Goal: Task Accomplishment & Management: Manage account settings

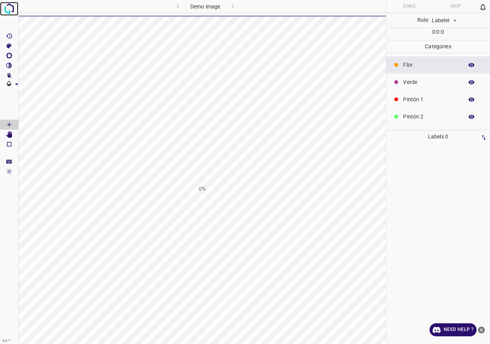
click at [4, 3] on img at bounding box center [9, 9] width 14 height 14
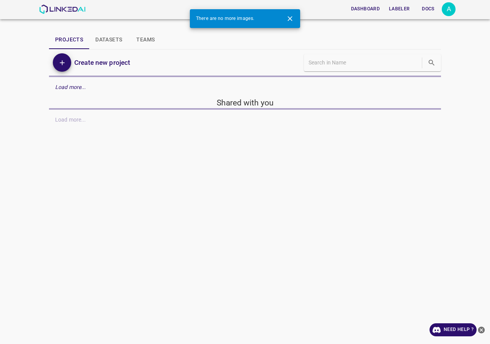
click at [455, 13] on div "A" at bounding box center [449, 9] width 14 height 14
click at [452, 11] on div "A" at bounding box center [449, 9] width 14 height 14
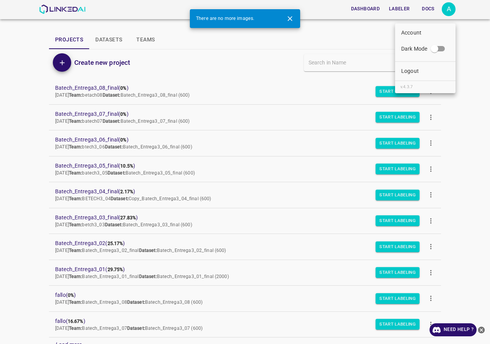
click at [429, 64] on ul "Account Dark Mode Logout v.4.3.7" at bounding box center [425, 58] width 61 height 70
click at [426, 71] on li "Logout" at bounding box center [425, 71] width 61 height 13
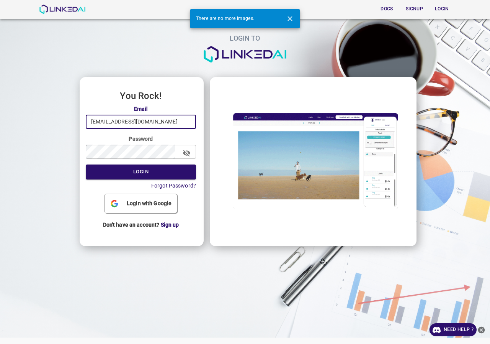
click at [139, 124] on input "admin@linkedai.co" at bounding box center [141, 122] width 110 height 14
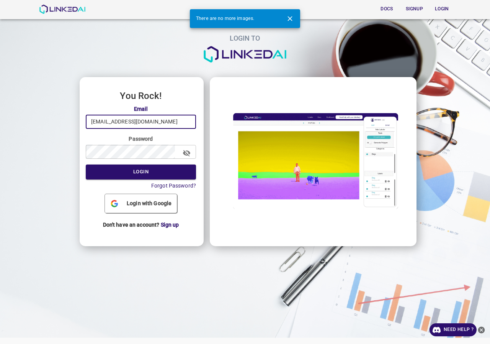
click at [153, 125] on input "admin@linkedai.co" at bounding box center [141, 122] width 110 height 14
type input "legit@linkedai.co"
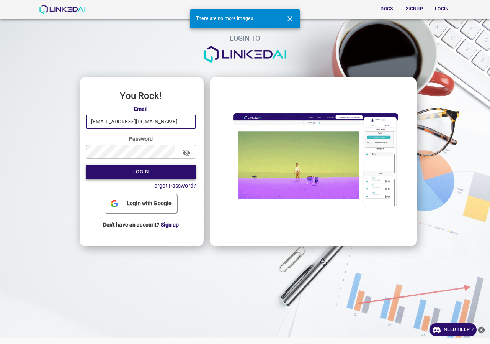
click at [142, 175] on button "Login" at bounding box center [141, 171] width 110 height 15
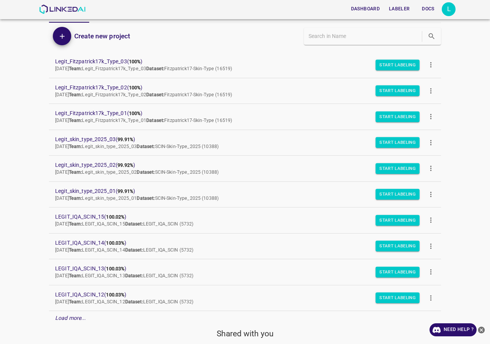
scroll to position [65, 0]
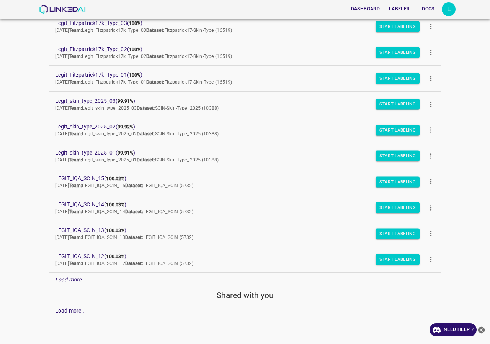
click at [72, 276] on em "Load more..." at bounding box center [70, 279] width 31 height 6
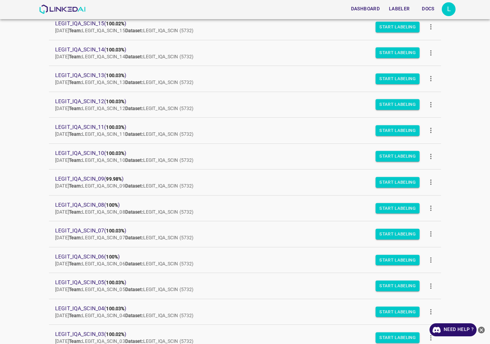
scroll to position [323, 0]
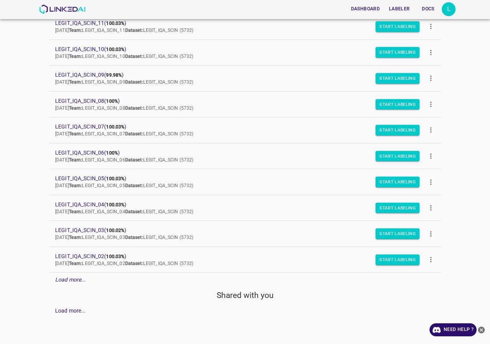
click at [67, 283] on p "Load more..." at bounding box center [70, 279] width 31 height 8
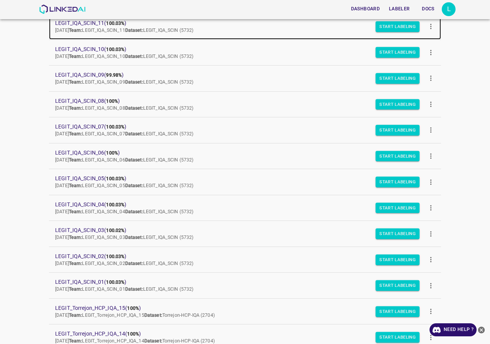
scroll to position [208, 0]
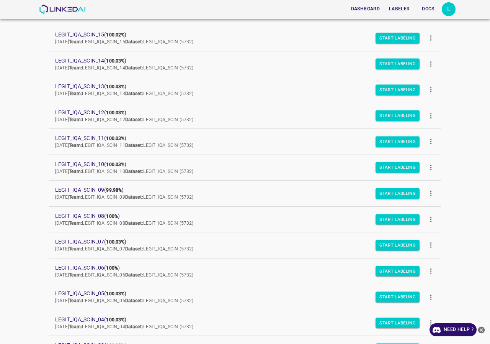
drag, startPoint x: 98, startPoint y: 47, endPoint x: 18, endPoint y: 83, distance: 87.3
click at [18, 83] on div "Dashboard Labeler Docs L Projects Datasets Teams Create new project Legit_Fitzp…" at bounding box center [245, 172] width 490 height 344
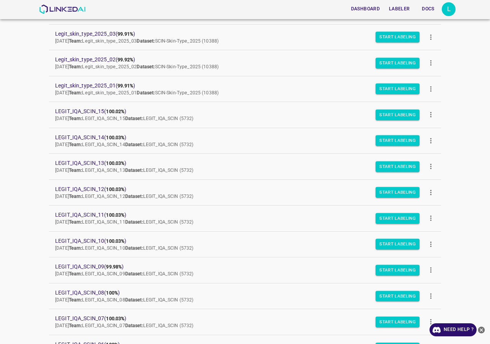
scroll to position [0, 0]
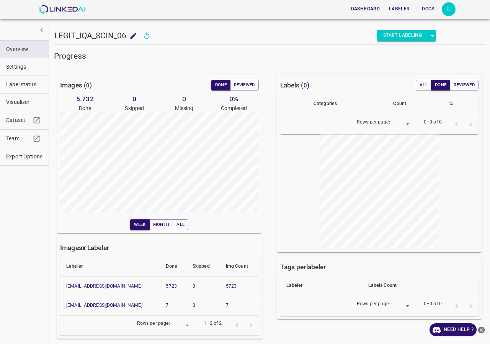
type input "8"
